Goal: Transaction & Acquisition: Purchase product/service

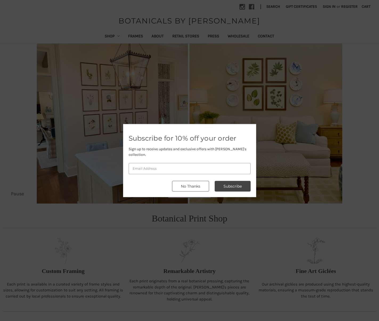
click at [195, 184] on button "No Thanks" at bounding box center [190, 186] width 37 height 11
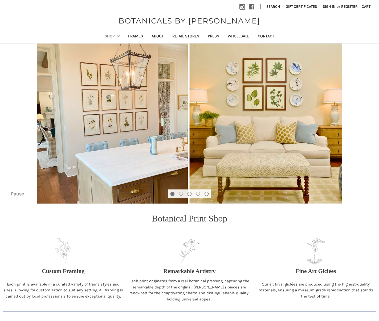
click at [107, 36] on link "Shop" at bounding box center [112, 36] width 23 height 13
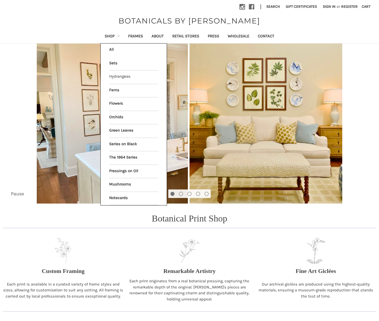
click at [117, 78] on link "Hydrangeas" at bounding box center [133, 76] width 49 height 13
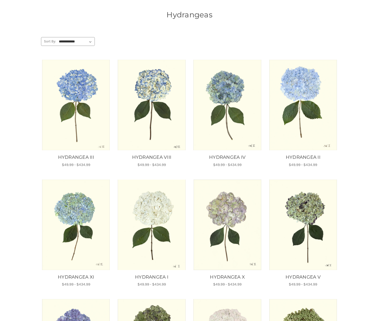
scroll to position [284, 0]
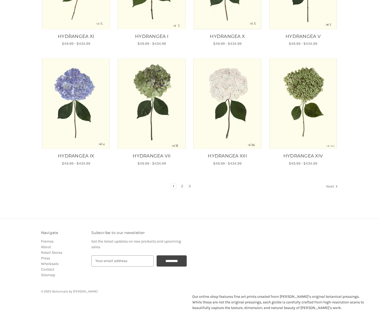
click at [330, 186] on link "Next" at bounding box center [332, 186] width 14 height 7
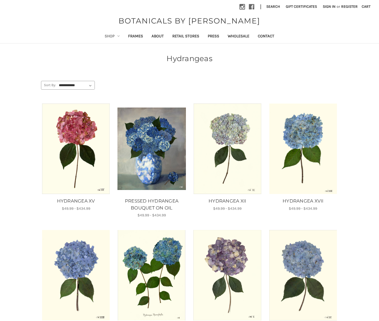
click at [153, 151] on img "PRESSED HYDRANGEA BOUQUET ON OIL, Price range from $49.99 to $434.99\a\a" at bounding box center [152, 148] width 69 height 82
